Goal: Task Accomplishment & Management: Complete application form

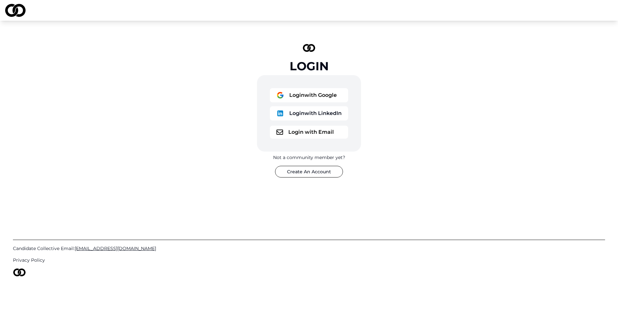
click at [314, 131] on button "Login with Email" at bounding box center [309, 131] width 78 height 13
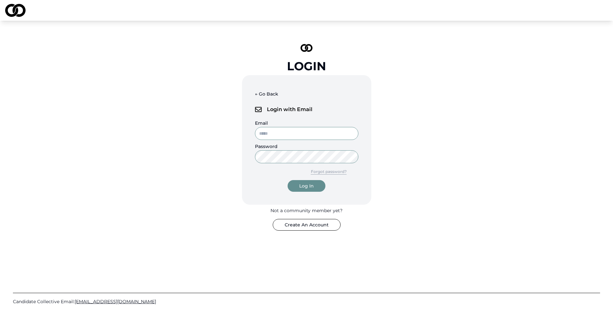
type input "**********"
click at [307, 186] on div "Log In" at bounding box center [306, 185] width 15 height 6
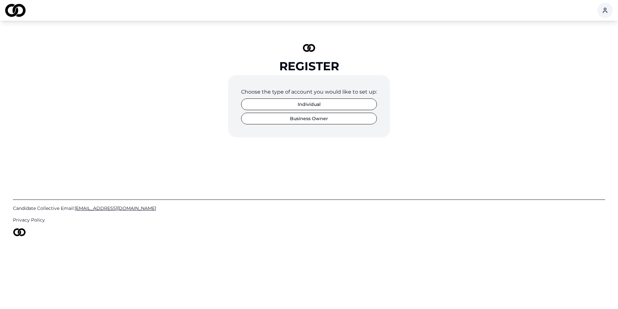
click at [315, 98] on div "Choose the type of account you would like to set up: Individual Business Owner" at bounding box center [309, 106] width 162 height 62
drag, startPoint x: 315, startPoint y: 98, endPoint x: 309, endPoint y: 106, distance: 10.2
click at [309, 106] on button "Individual" at bounding box center [309, 104] width 136 height 12
